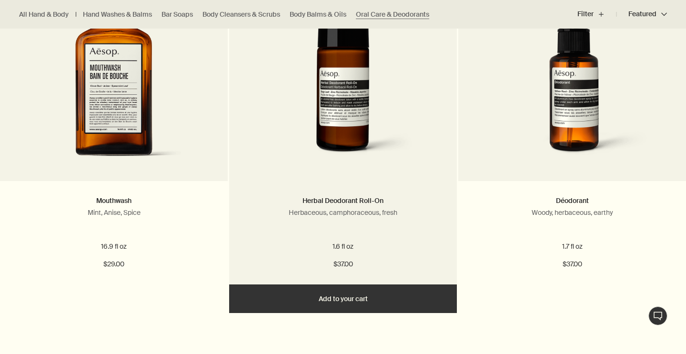
click at [329, 300] on button "Add Add to your cart" at bounding box center [343, 298] width 228 height 29
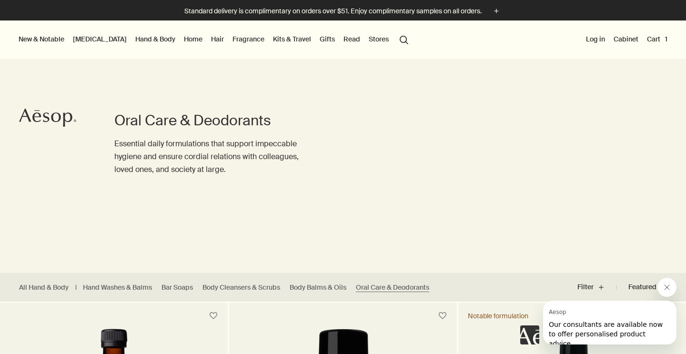
click at [133, 38] on link "Hand & Body" at bounding box center [155, 39] width 44 height 12
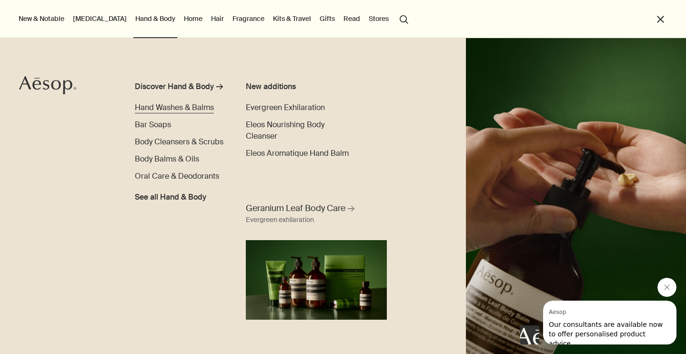
click at [142, 103] on span "Hand Washes & Balms" at bounding box center [174, 107] width 79 height 10
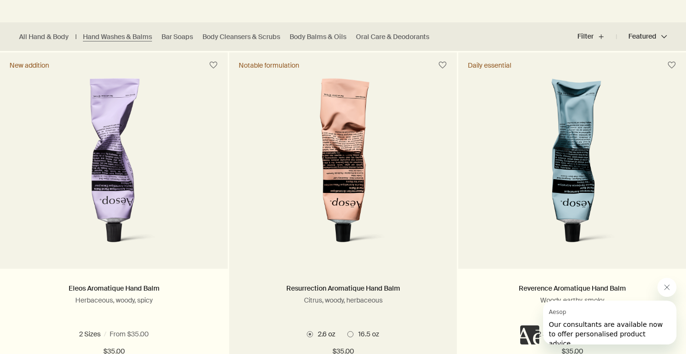
scroll to position [252, 0]
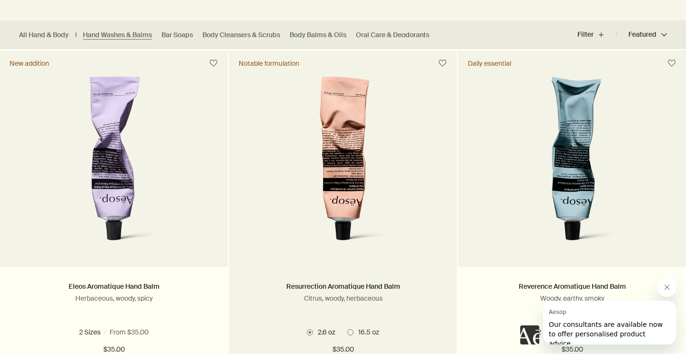
click at [353, 331] on span at bounding box center [350, 332] width 6 height 6
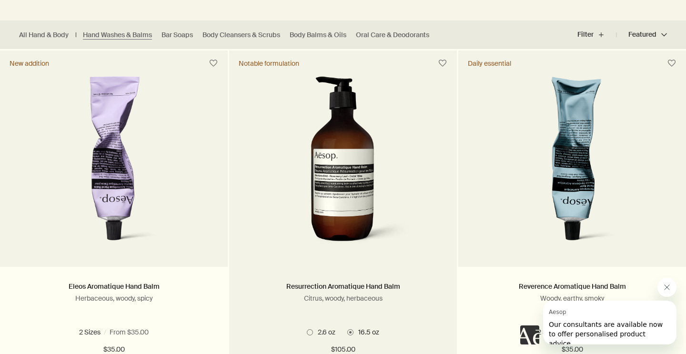
click at [311, 329] on span at bounding box center [310, 332] width 6 height 6
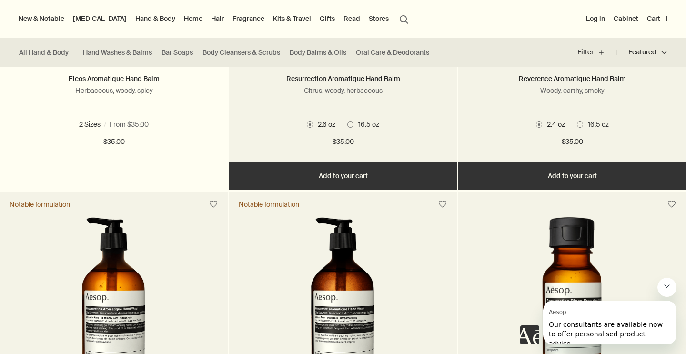
scroll to position [414, 0]
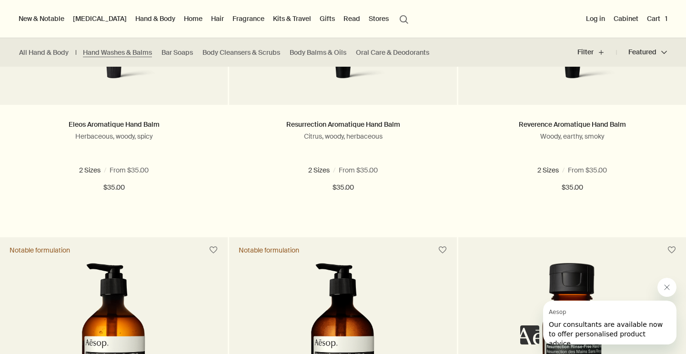
click at [93, 18] on link "[MEDICAL_DATA]" at bounding box center [100, 18] width 58 height 12
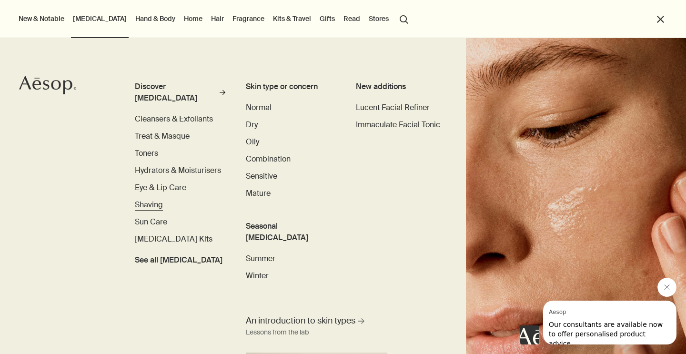
click at [153, 199] on span "Shaving" at bounding box center [149, 204] width 28 height 10
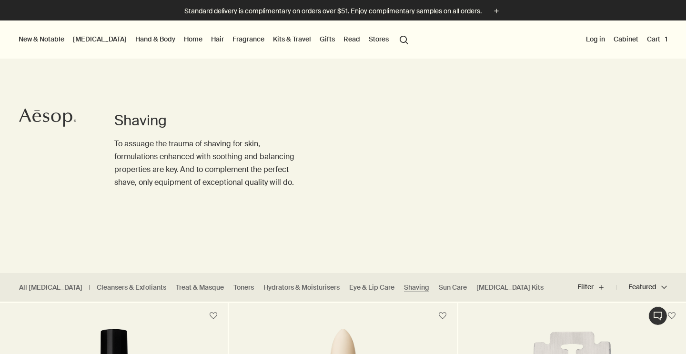
click at [133, 39] on link "Hand & Body" at bounding box center [155, 39] width 44 height 12
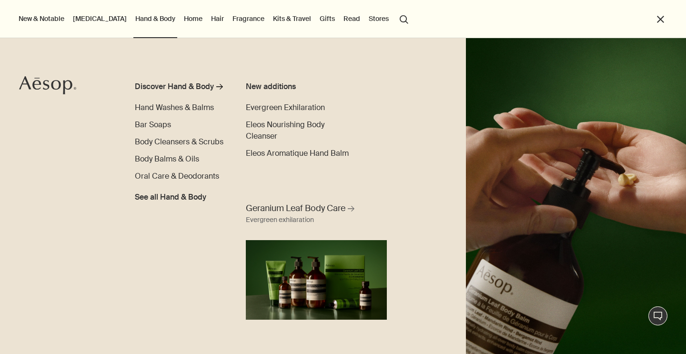
click at [82, 28] on li "Skin Care Discover Skin Care rightArrow Cleansers & Exfoliants Treat & Masque T…" at bounding box center [100, 19] width 58 height 38
click at [82, 20] on link "[MEDICAL_DATA]" at bounding box center [100, 18] width 58 height 12
